Goal: Information Seeking & Learning: Check status

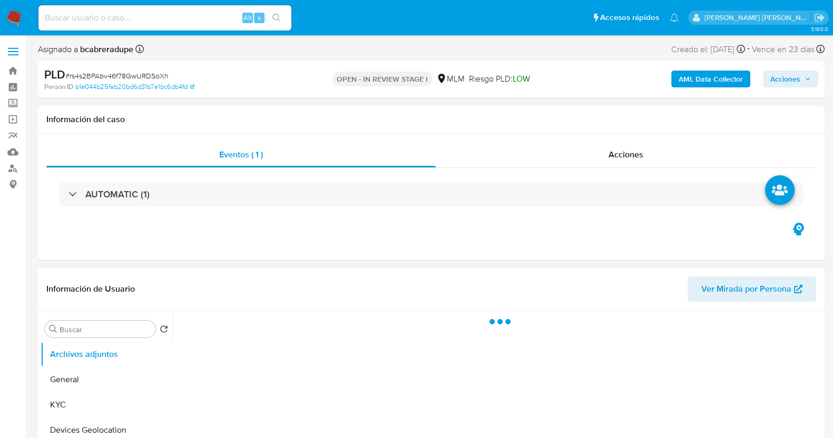
select select "10"
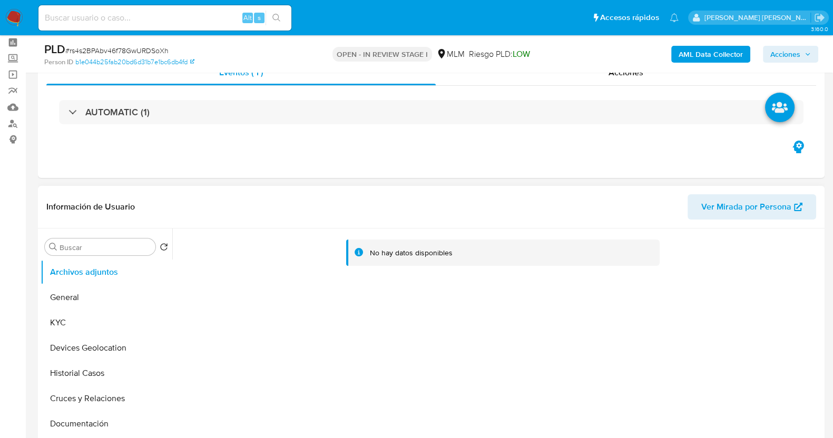
scroll to position [65, 0]
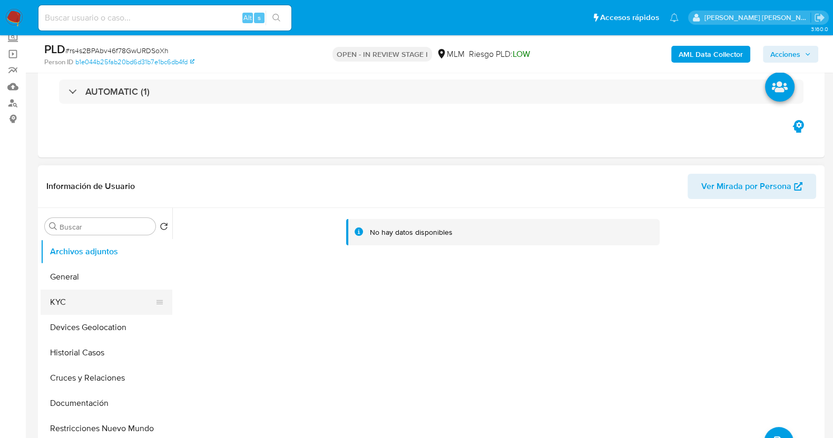
click at [96, 305] on button "KYC" at bounding box center [102, 302] width 123 height 25
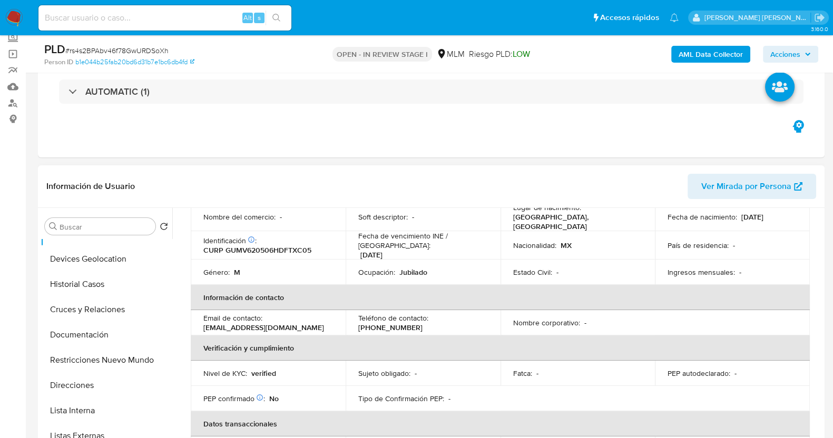
scroll to position [131, 0]
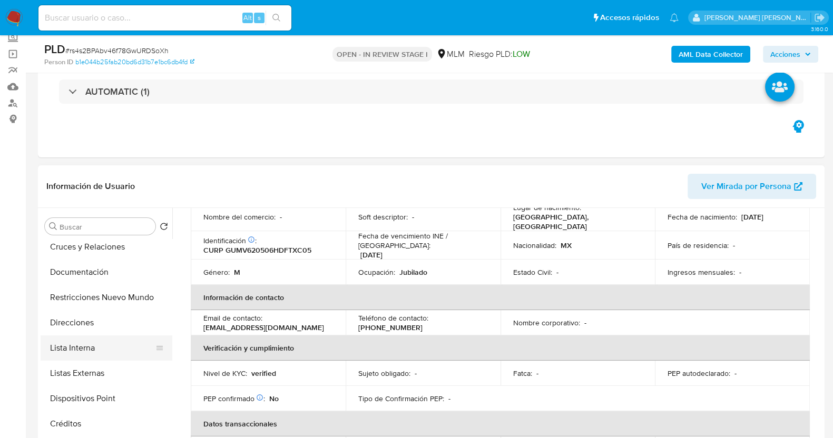
click at [92, 342] on button "Lista Interna" at bounding box center [102, 348] width 123 height 25
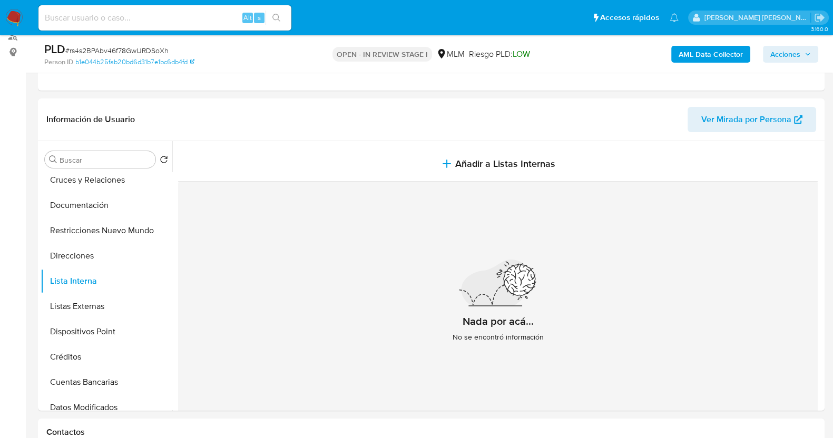
scroll to position [198, 0]
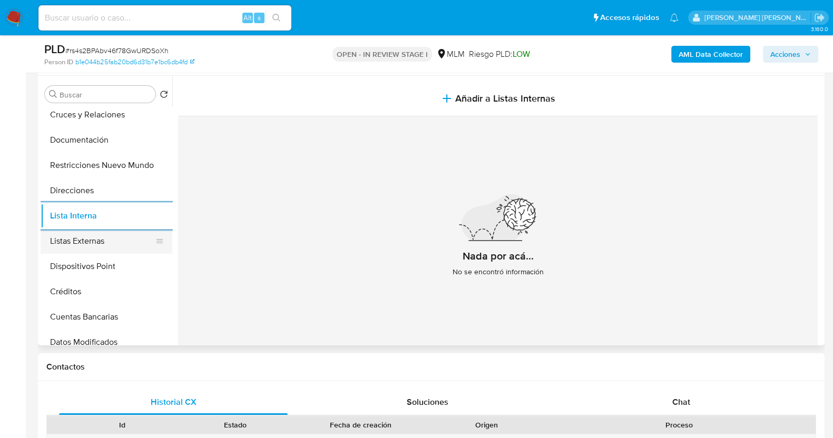
click at [110, 244] on button "Listas Externas" at bounding box center [102, 241] width 123 height 25
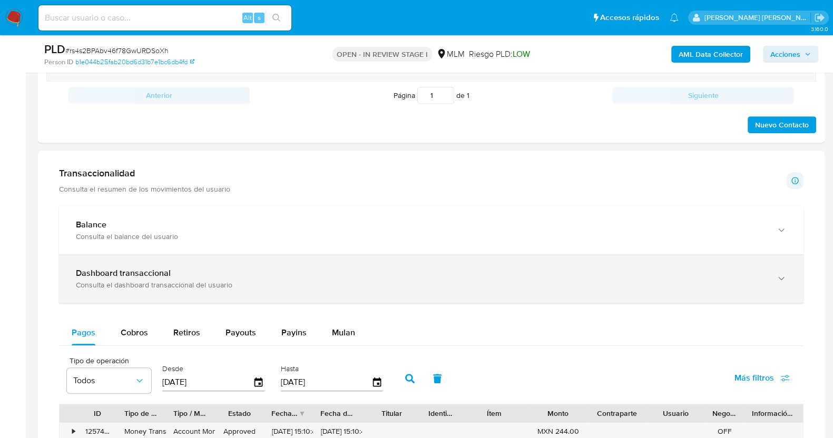
scroll to position [724, 0]
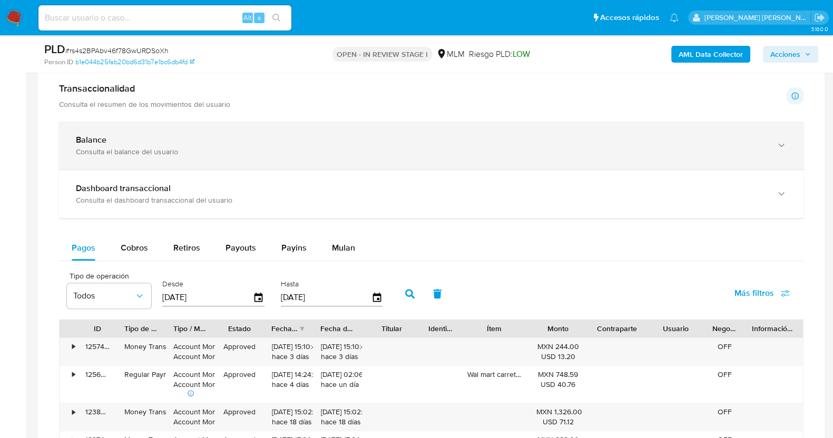
click at [627, 155] on div "Consulta el balance del usuario" at bounding box center [421, 151] width 690 height 9
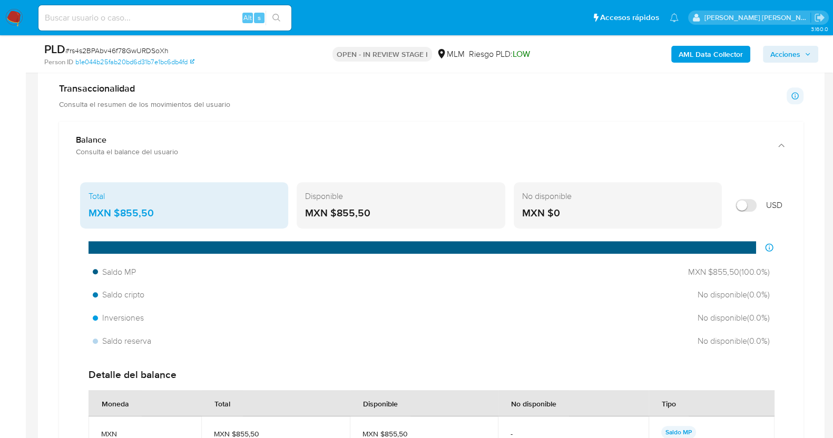
click at [362, 216] on div "MXN $855,50" at bounding box center [400, 213] width 191 height 14
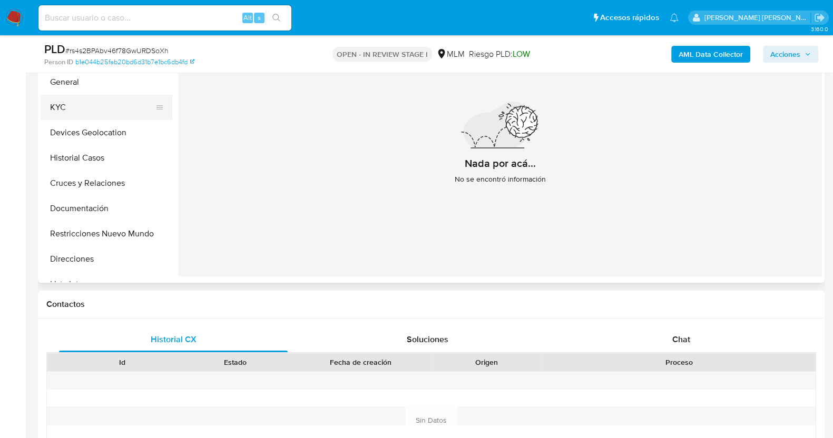
scroll to position [198, 0]
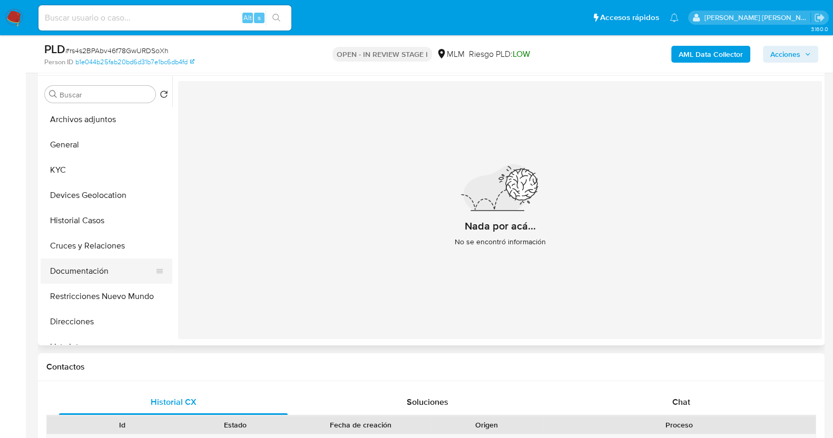
click at [105, 273] on button "Documentación" at bounding box center [102, 271] width 123 height 25
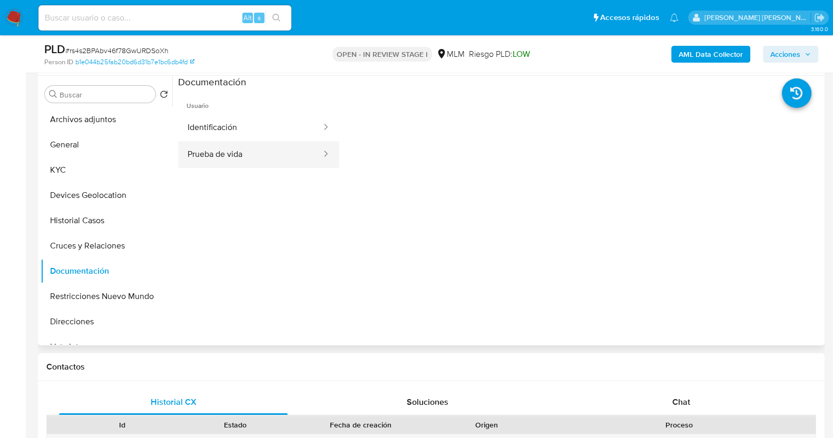
click at [284, 160] on button "Prueba de vida" at bounding box center [250, 154] width 144 height 27
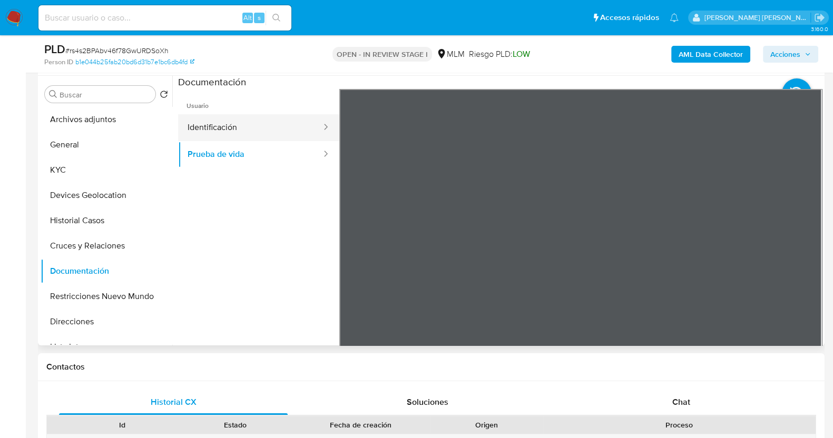
click at [265, 128] on button "Identificación" at bounding box center [250, 127] width 144 height 27
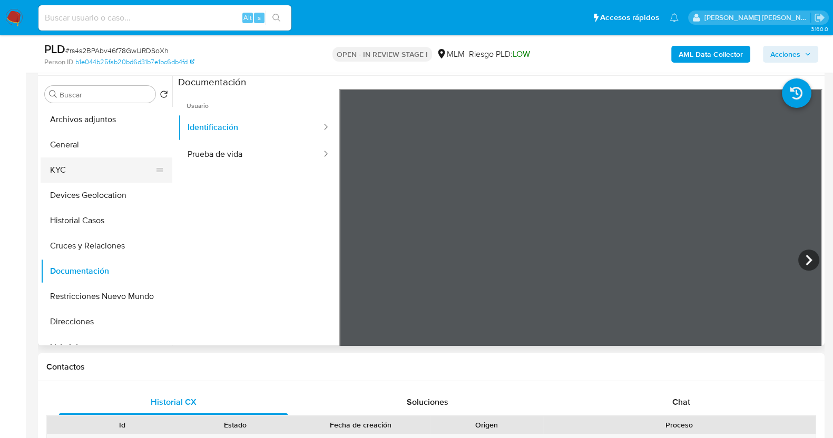
click at [83, 174] on button "KYC" at bounding box center [102, 170] width 123 height 25
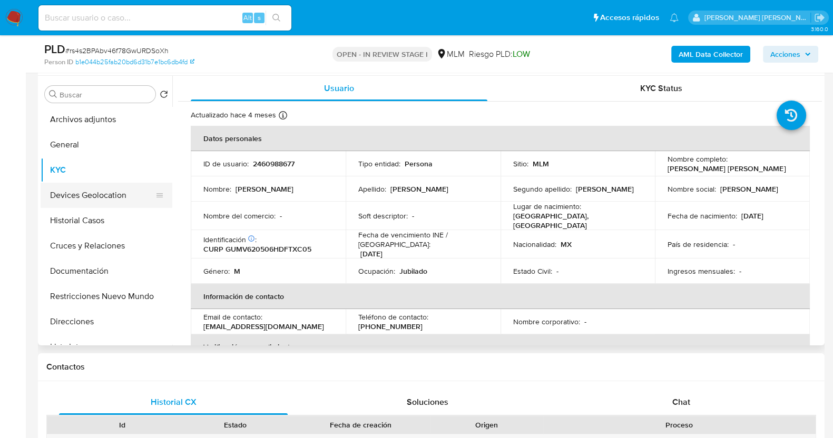
click at [98, 189] on button "Devices Geolocation" at bounding box center [102, 195] width 123 height 25
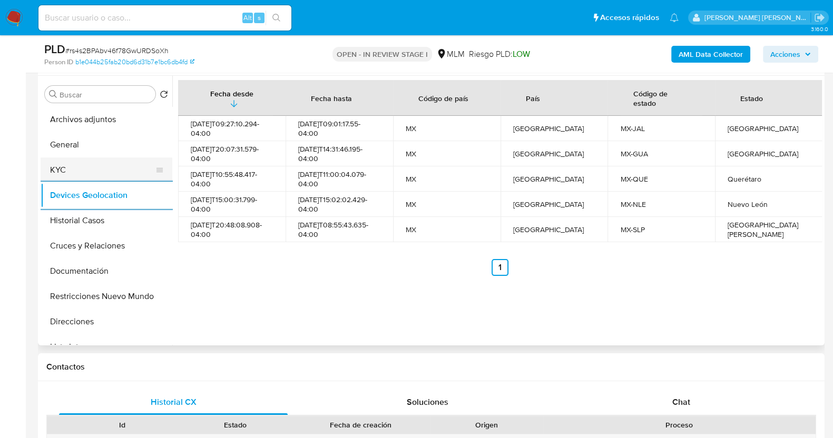
click at [92, 166] on button "KYC" at bounding box center [102, 170] width 123 height 25
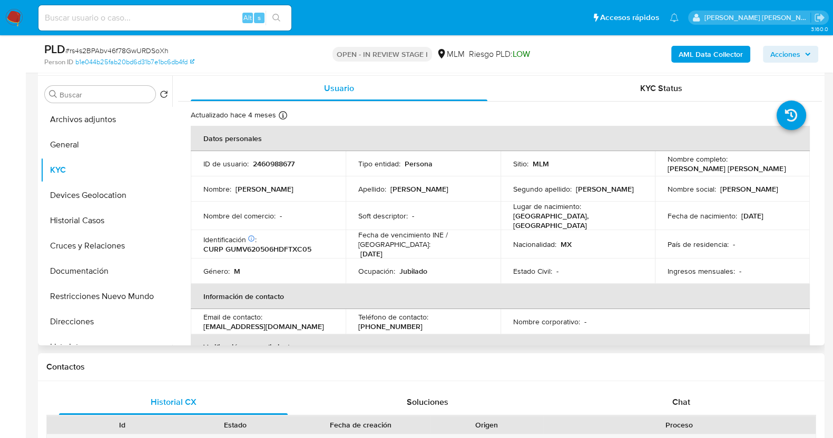
click at [146, 47] on span "# rs4s2BPAbv46f78GwURDSoXh" at bounding box center [116, 50] width 103 height 11
copy span "rs4s2BPAbv46f78GwURDSoXh"
